Goal: Task Accomplishment & Management: Complete application form

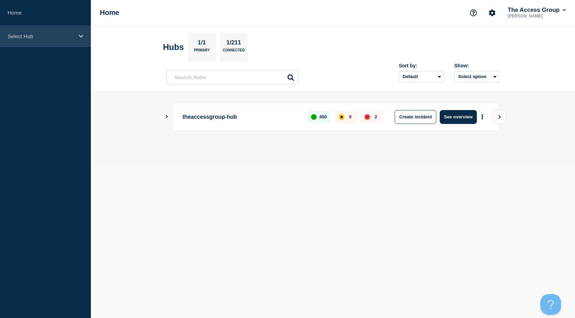
click at [67, 42] on div "Select Hub" at bounding box center [45, 36] width 91 height 21
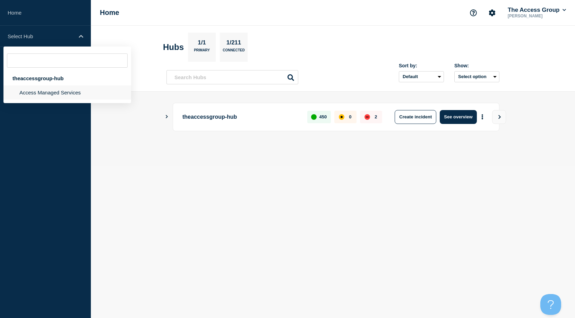
click at [47, 97] on li "Access Managed Services" at bounding box center [67, 92] width 128 height 14
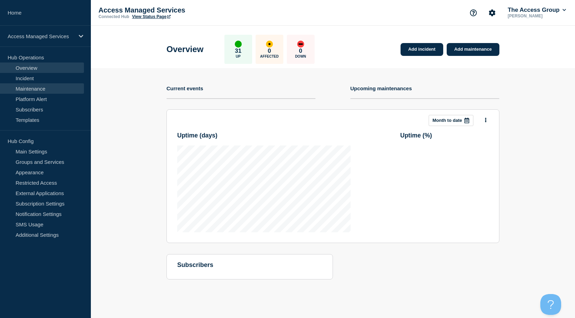
click at [39, 88] on link "Maintenance" at bounding box center [42, 88] width 84 height 10
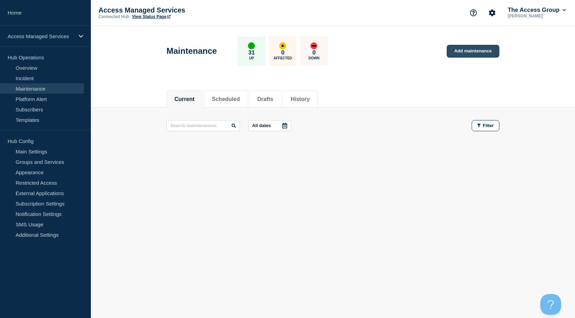
click at [459, 49] on link "Add maintenance" at bounding box center [473, 51] width 53 height 13
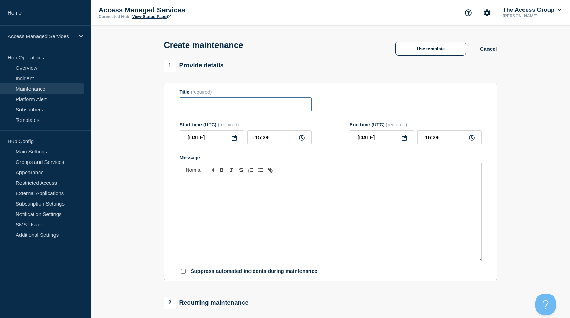
click at [262, 109] on input "Title" at bounding box center [246, 104] width 132 height 14
paste input "Scheduled Maintenance - 23/7"
drag, startPoint x: 263, startPoint y: 105, endPoint x: 252, endPoint y: 105, distance: 11.1
click at [252, 105] on input "Scheduled Maintenance - 23/7" at bounding box center [246, 104] width 132 height 14
click at [261, 108] on input "Scheduled Maintenance - 23/7" at bounding box center [246, 104] width 132 height 14
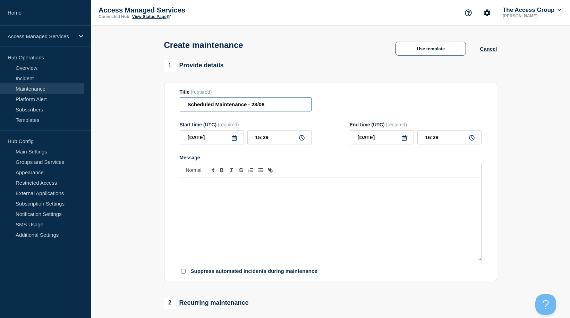
type input "Scheduled Maintenance - 23/08"
click at [270, 141] on input "15:39" at bounding box center [279, 137] width 64 height 14
drag, startPoint x: 278, startPoint y: 139, endPoint x: 236, endPoint y: 135, distance: 42.5
click at [236, 135] on div "[DATE] 15:39" at bounding box center [246, 137] width 132 height 14
type input "18:00"
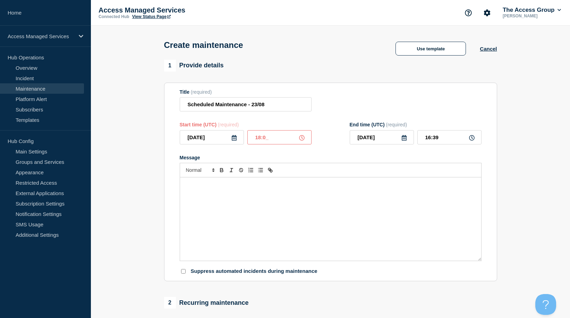
type input "19:00"
click at [232, 138] on icon at bounding box center [234, 138] width 5 height 6
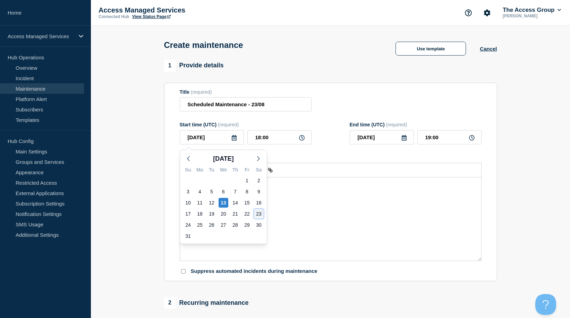
click at [260, 214] on div "23" at bounding box center [259, 214] width 10 height 10
type input "[DATE]"
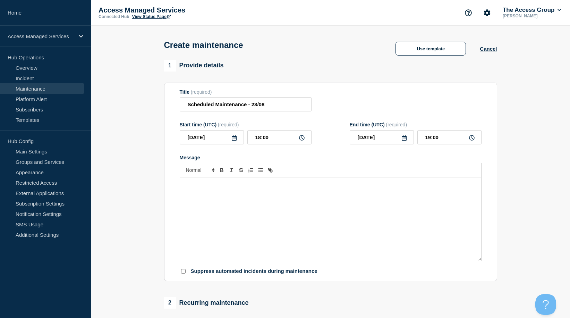
click at [404, 141] on icon at bounding box center [404, 138] width 6 height 6
click at [359, 222] on div "24" at bounding box center [358, 225] width 10 height 10
type input "[DATE]"
click at [471, 137] on icon at bounding box center [472, 138] width 6 height 6
click at [470, 141] on icon at bounding box center [472, 138] width 6 height 6
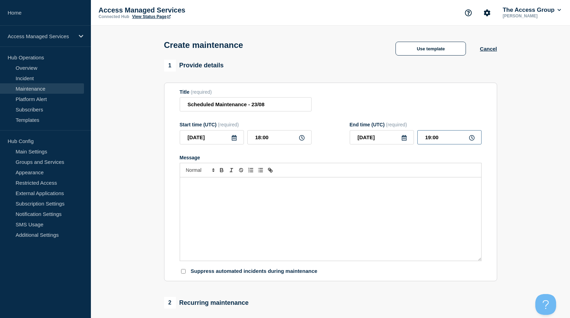
click at [442, 139] on input "19:00" at bounding box center [449, 137] width 64 height 14
drag, startPoint x: 432, startPoint y: 139, endPoint x: 422, endPoint y: 139, distance: 10.1
click at [422, 139] on input "19:00" at bounding box center [449, 137] width 64 height 14
type input "00:00"
click at [392, 195] on div "Message" at bounding box center [330, 218] width 301 height 83
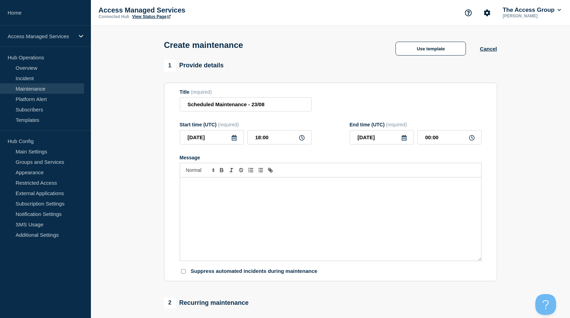
click at [244, 210] on div "Message" at bounding box center [330, 218] width 301 height 83
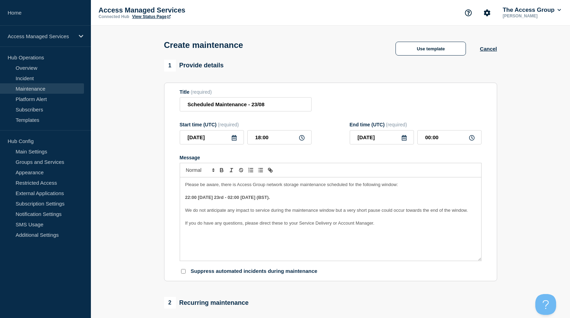
click at [205, 199] on strong "22:00 [DATE] 23rd - 02:00 [DATE] (BST)." at bounding box center [227, 197] width 85 height 5
drag, startPoint x: 189, startPoint y: 198, endPoint x: 185, endPoint y: 198, distance: 4.5
click at [185, 198] on p "22:00 [DATE]23rd - 02:00 [DATE] (BST)." at bounding box center [330, 197] width 291 height 6
click at [217, 198] on strong "19:00 [DATE]23rd - 02:00 [DATE] (BST)." at bounding box center [227, 197] width 84 height 5
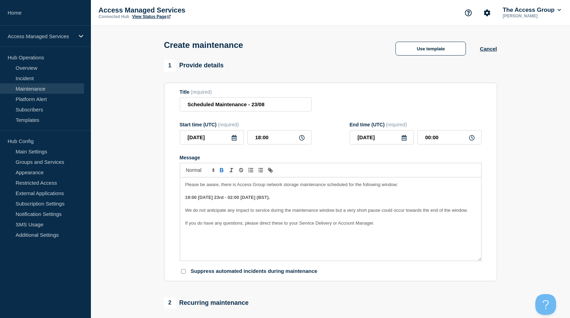
click at [270, 200] on strong "19:00 [DATE] 23rd - 02:00 [DATE] (BST)." at bounding box center [227, 197] width 85 height 5
click at [270, 198] on strong "19:00 [DATE] 23rd - 02:00 [DATE] (BST)." at bounding box center [227, 197] width 85 height 5
click at [257, 199] on strong "19:00 [DATE] 23rd - 02:00 [DATE] (BST)." at bounding box center [227, 197] width 85 height 5
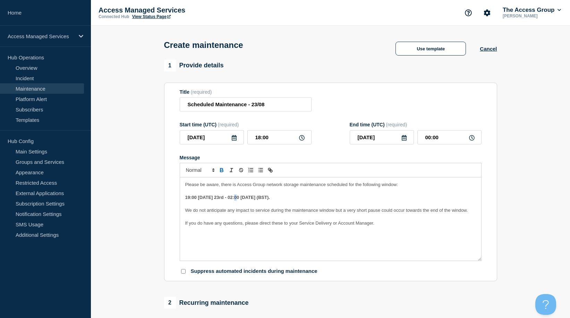
click at [235, 197] on strong "19:00 [DATE] 23rd - 02:00 [DATE] (BST)." at bounding box center [227, 197] width 85 height 5
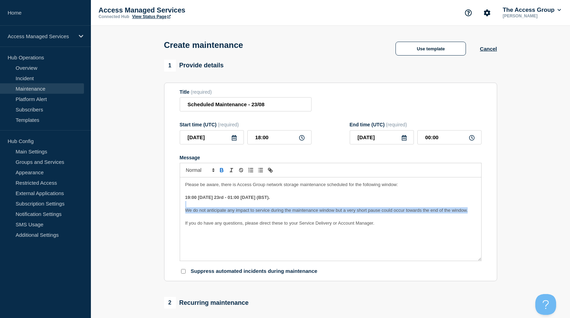
drag, startPoint x: 469, startPoint y: 213, endPoint x: 169, endPoint y: 210, distance: 299.8
click at [169, 209] on section "Title (required) Scheduled Maintenance - 23/08 Start time (UTC) (required) [DAT…" at bounding box center [330, 182] width 333 height 199
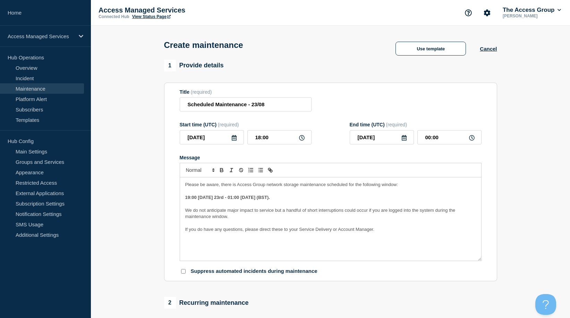
click at [310, 210] on span "We do not anticipate major impact to service but a handful of short interruptio…" at bounding box center [320, 213] width 271 height 11
click at [299, 212] on span "We do not anticipate major impact to service but a handful of short interruptio…" at bounding box center [320, 213] width 271 height 11
click at [301, 211] on span "We do not anticipate major impact to service but a handful of short interruptio…" at bounding box center [320, 213] width 271 height 11
drag, startPoint x: 306, startPoint y: 212, endPoint x: 284, endPoint y: 212, distance: 21.9
click at [284, 212] on span "We do not anticipate major impact to service but a handful of short interruptio…" at bounding box center [320, 213] width 271 height 11
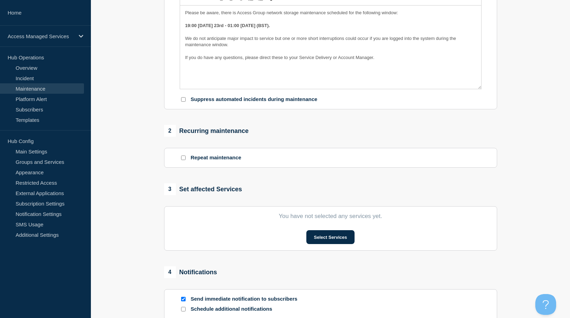
scroll to position [208, 0]
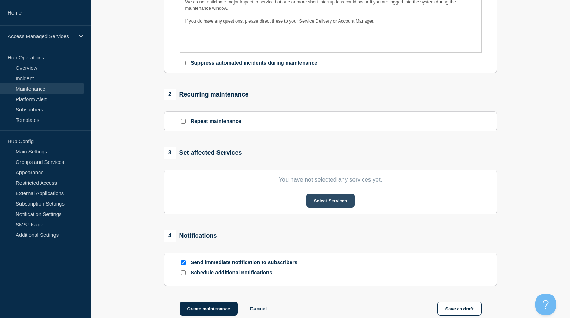
click at [324, 200] on button "Select Services" at bounding box center [330, 201] width 48 height 14
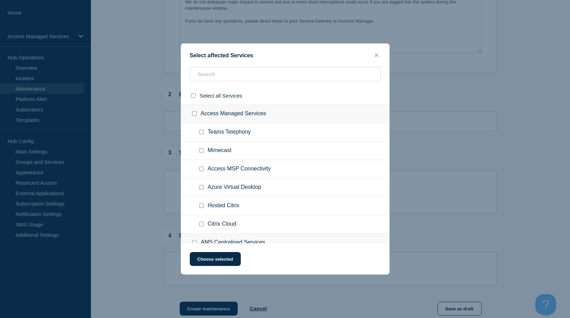
click at [200, 206] on input "Hosted Citrix checkbox" at bounding box center [201, 205] width 5 height 5
checkbox input "true"
click at [201, 225] on input "Citrix Cloud checkbox" at bounding box center [201, 224] width 5 height 5
checkbox input "true"
click at [218, 257] on button "Choose selected" at bounding box center [215, 259] width 51 height 14
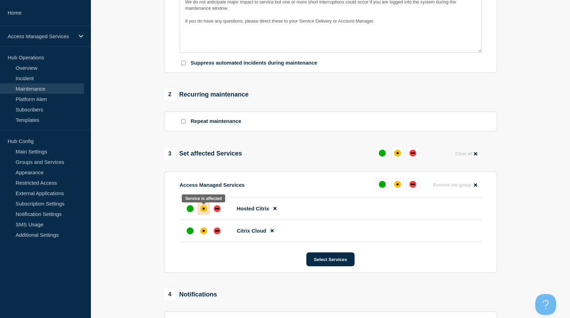
click at [203, 212] on div "affected" at bounding box center [203, 208] width 7 height 7
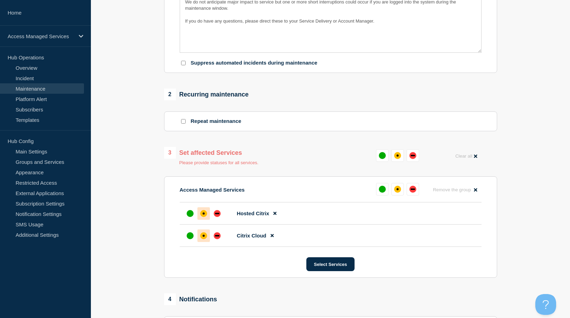
click at [203, 234] on div "affected" at bounding box center [203, 235] width 7 height 7
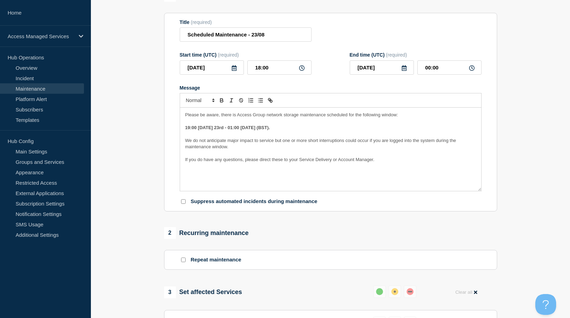
scroll to position [69, 0]
drag, startPoint x: 319, startPoint y: 129, endPoint x: 181, endPoint y: 129, distance: 137.1
click at [181, 129] on div "Please be aware, there is Access Group network storage maintenance scheduled fo…" at bounding box center [330, 149] width 301 height 83
copy strong "19:00 [DATE] 23rd - 01:00 [DATE] (BST)."
drag, startPoint x: 381, startPoint y: 154, endPoint x: 383, endPoint y: 166, distance: 12.3
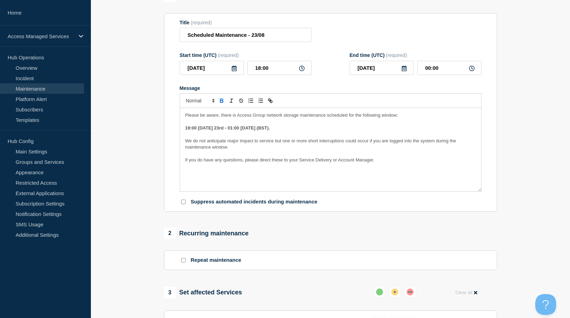
click at [380, 154] on p "Message" at bounding box center [330, 154] width 291 height 6
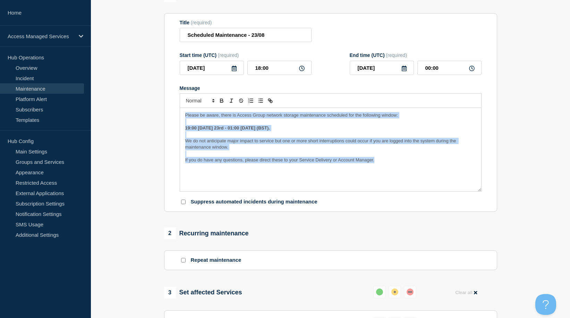
drag, startPoint x: 240, startPoint y: 137, endPoint x: 152, endPoint y: 102, distance: 94.9
click at [152, 102] on section "1 Provide details Title (required) Scheduled Maintenance - 23/08 Start time (UT…" at bounding box center [330, 260] width 479 height 540
copy div "Please be aware, there is Access Group network storage maintenance scheduled fo…"
drag, startPoint x: 224, startPoint y: 134, endPoint x: 209, endPoint y: 129, distance: 15.5
click at [224, 133] on p "Message" at bounding box center [330, 135] width 291 height 6
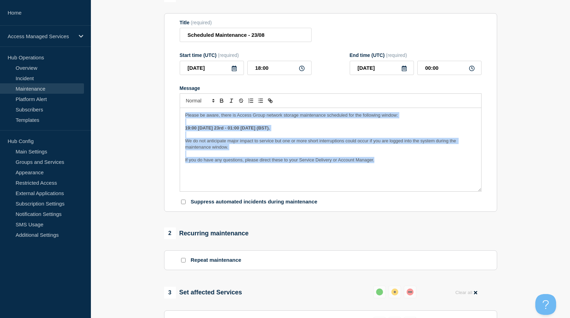
click at [187, 129] on strong "19:00 [DATE] 23rd - 01:00 [DATE] (BST)." at bounding box center [227, 127] width 85 height 5
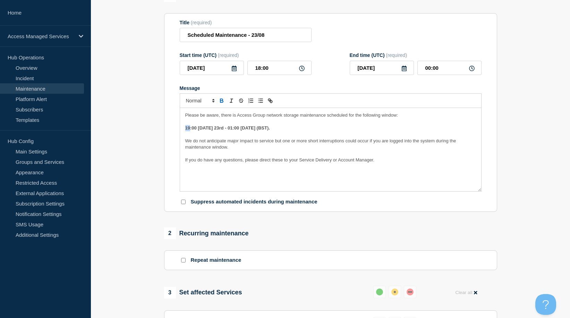
drag, startPoint x: 190, startPoint y: 129, endPoint x: 186, endPoint y: 129, distance: 4.2
click at [186, 129] on strong "19:00 [DATE] 23rd - 01:00 [DATE] (BST)." at bounding box center [227, 127] width 85 height 5
click at [237, 129] on strong "23:00 [DATE] 23rd - 01:00 [DATE] (BST)." at bounding box center [227, 127] width 85 height 5
drag, startPoint x: 260, startPoint y: 69, endPoint x: 254, endPoint y: 68, distance: 6.4
click at [254, 68] on input "18:00" at bounding box center [279, 68] width 64 height 14
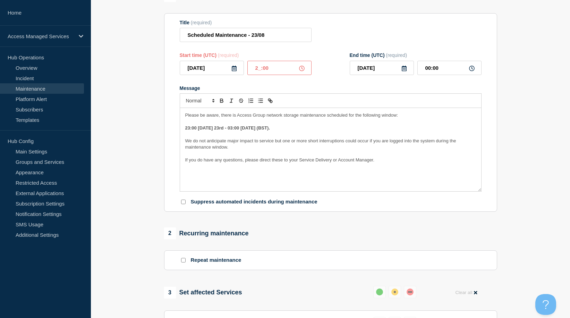
type input "22:00"
drag, startPoint x: 430, startPoint y: 69, endPoint x: 408, endPoint y: 66, distance: 22.7
click at [409, 67] on div "[DATE] 04:00" at bounding box center [416, 68] width 132 height 14
type input "02:00"
click at [260, 129] on strong "23:00 [DATE] 23rd - 03:00 [DATE] (BST)." at bounding box center [227, 127] width 85 height 5
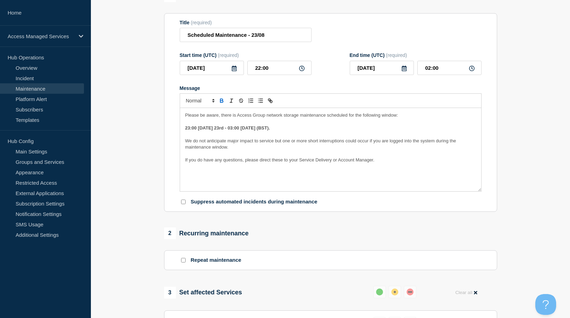
drag, startPoint x: 321, startPoint y: 130, endPoint x: 177, endPoint y: 130, distance: 143.3
click at [177, 130] on section "Title (required) Scheduled Maintenance - 23/08 Start time (UTC) (required) [DAT…" at bounding box center [330, 112] width 333 height 199
copy strong "23:00 [DATE] 23rd - 03:00 [DATE] (BST)."
click at [357, 159] on p "If you do have any questions, please direct these to your Service Delivery or A…" at bounding box center [330, 160] width 291 height 6
click at [263, 130] on strong "23:00 [DATE] 23rd - 03:00 [DATE] (BST)." at bounding box center [227, 127] width 85 height 5
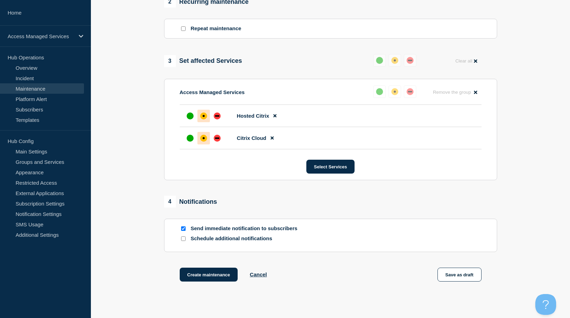
scroll to position [312, 0]
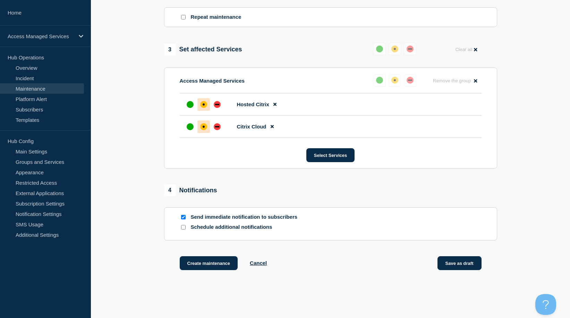
click at [472, 263] on button "Save as draft" at bounding box center [460, 263] width 44 height 14
